Goal: Navigation & Orientation: Find specific page/section

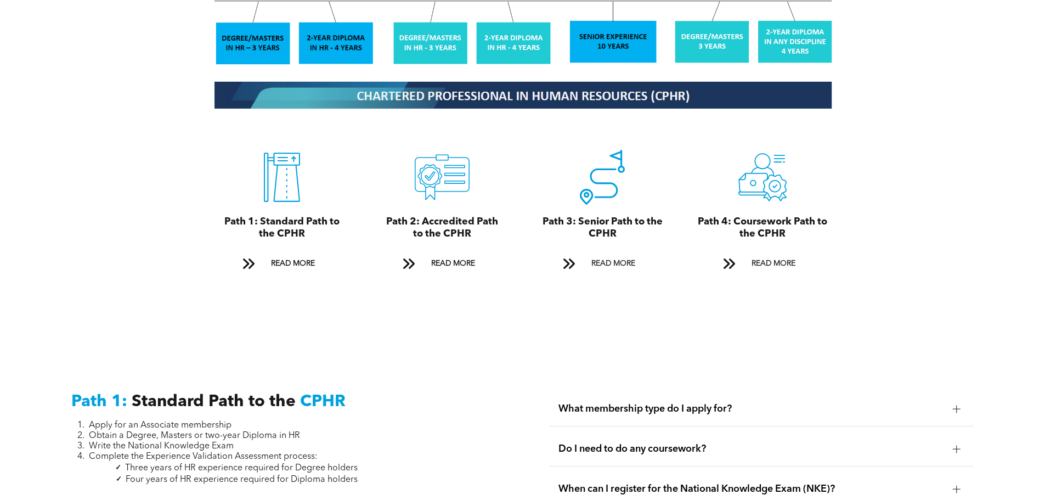
scroll to position [1042, 0]
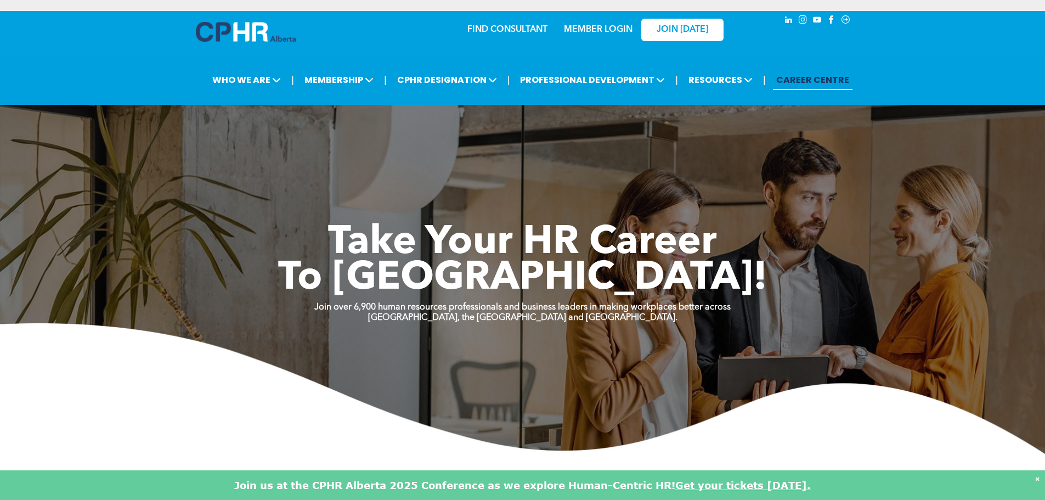
click at [599, 25] on link "MEMBER LOGIN" at bounding box center [598, 29] width 69 height 9
drag, startPoint x: 784, startPoint y: 138, endPoint x: 738, endPoint y: 23, distance: 124.0
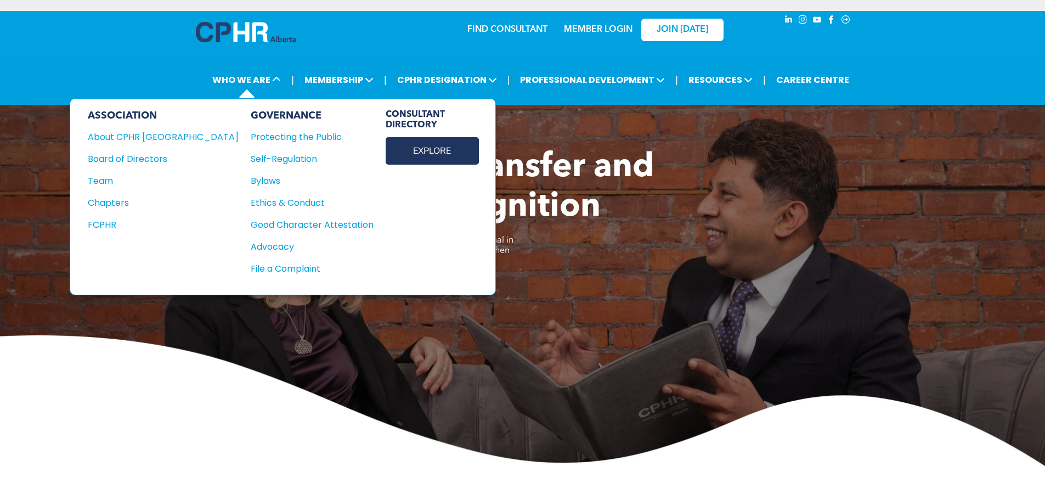
click at [386, 144] on link "EXPLORE" at bounding box center [432, 150] width 93 height 27
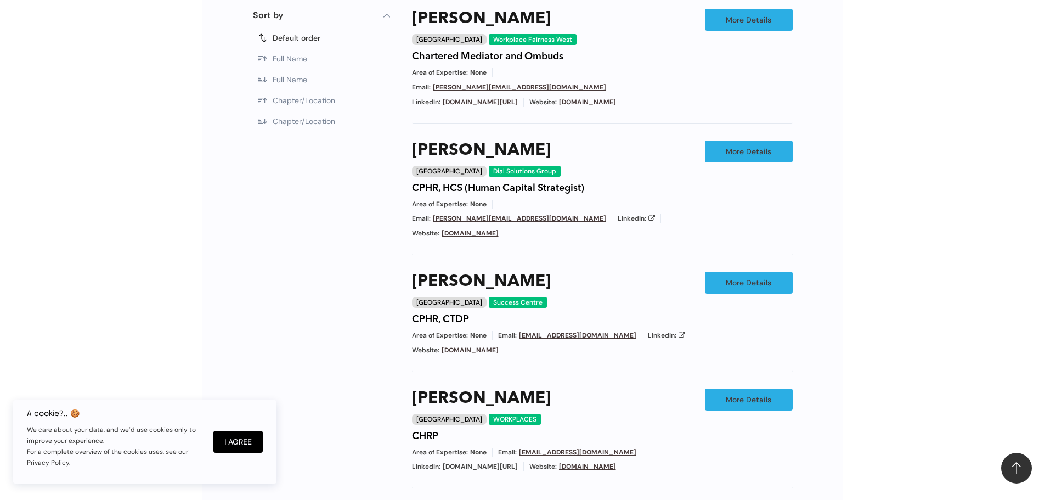
scroll to position [219, 0]
